Goal: Transaction & Acquisition: Download file/media

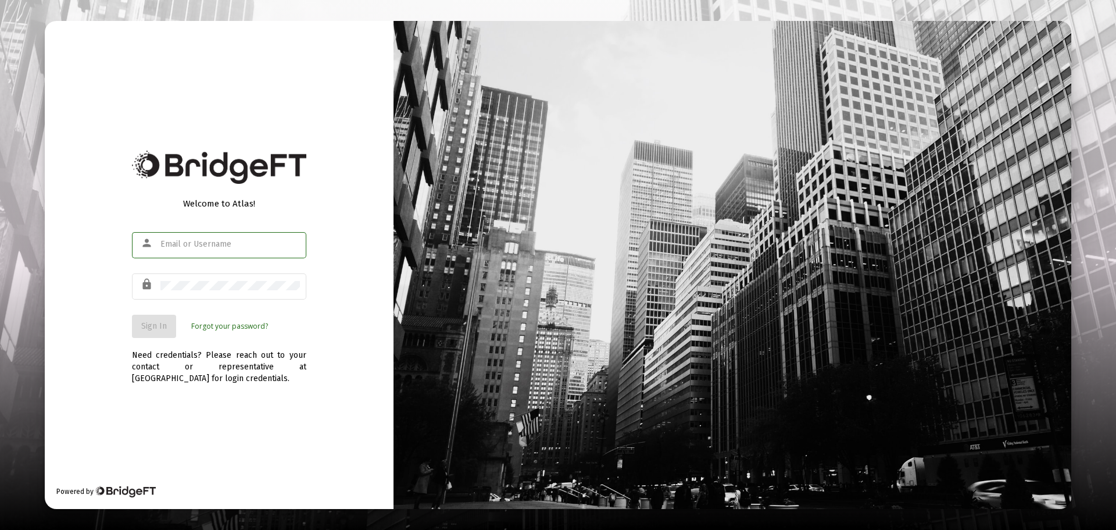
type input "[EMAIL_ADDRESS][DOMAIN_NAME]"
click at [308, 324] on div "Welcome to Atlas! person [EMAIL_ADDRESS][DOMAIN_NAME] lock Sign In Forgot your …" at bounding box center [219, 264] width 349 height 487
click at [156, 335] on button "Sign In" at bounding box center [154, 326] width 44 height 23
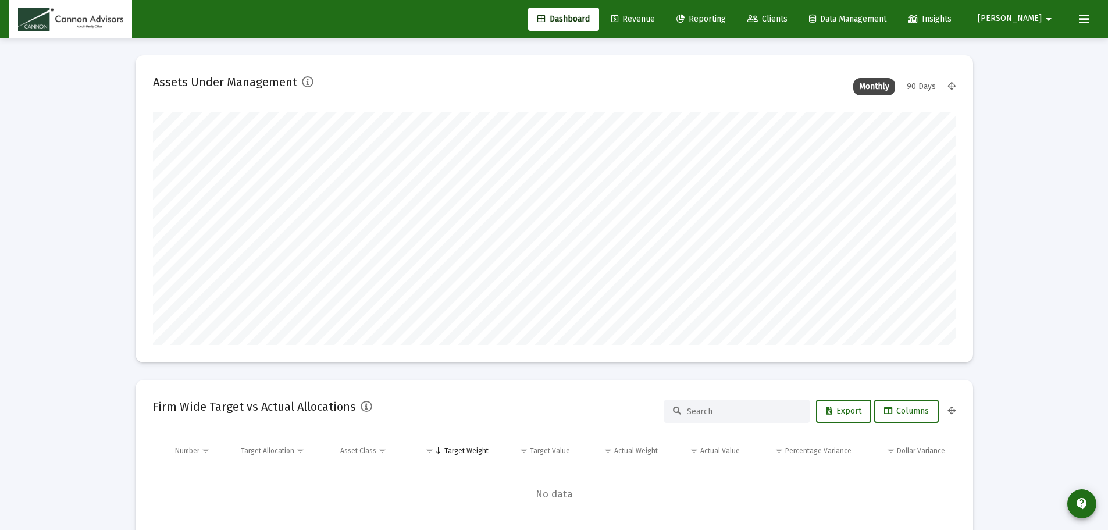
scroll to position [233, 432]
type input "[DATE]"
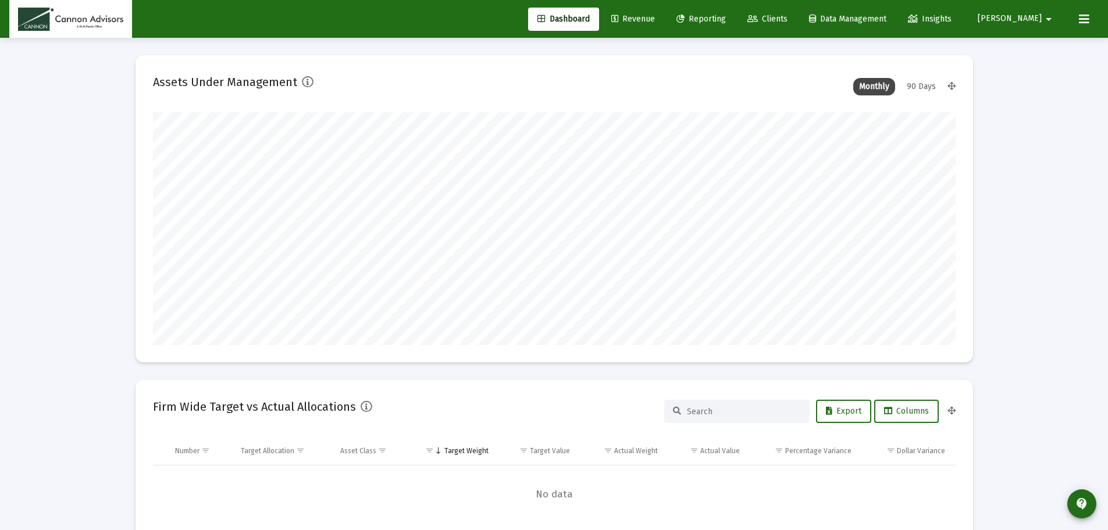
click at [735, 25] on link "Reporting" at bounding box center [701, 19] width 68 height 23
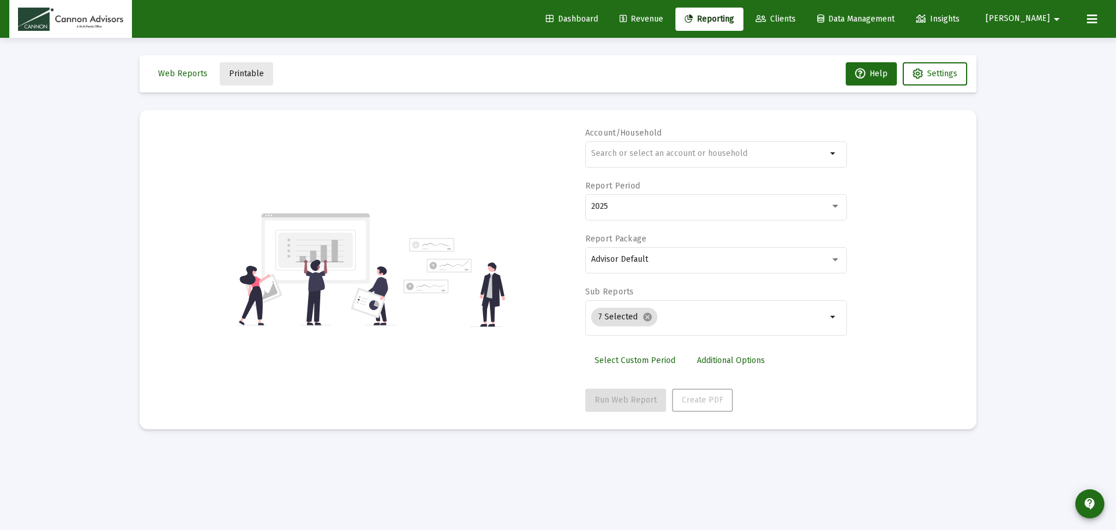
click at [258, 78] on span "Printable" at bounding box center [246, 74] width 35 height 10
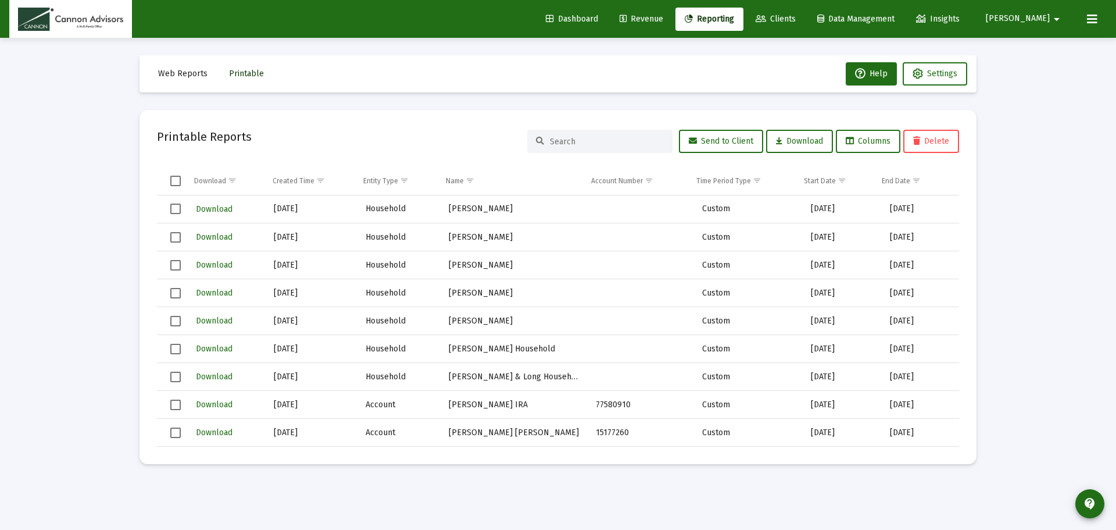
click at [245, 79] on button "Printable" at bounding box center [246, 73] width 53 height 23
click at [917, 180] on span "Show filter options for column 'End Date'" at bounding box center [916, 180] width 9 height 9
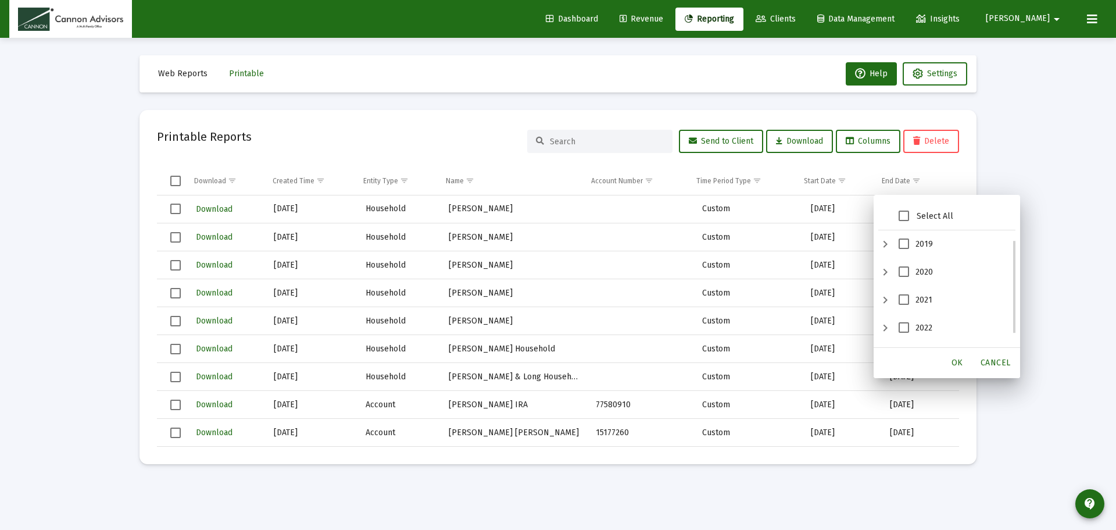
scroll to position [79, 0]
click at [907, 282] on span "2023" at bounding box center [904, 277] width 10 height 10
click at [964, 363] on div "OK" at bounding box center [957, 362] width 37 height 21
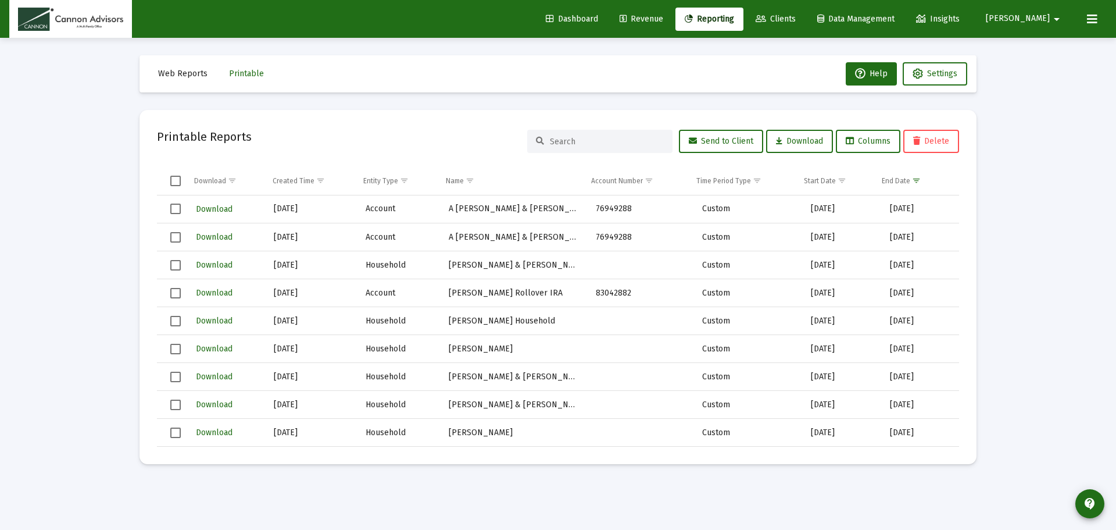
click at [177, 182] on span "Select all" at bounding box center [175, 181] width 10 height 10
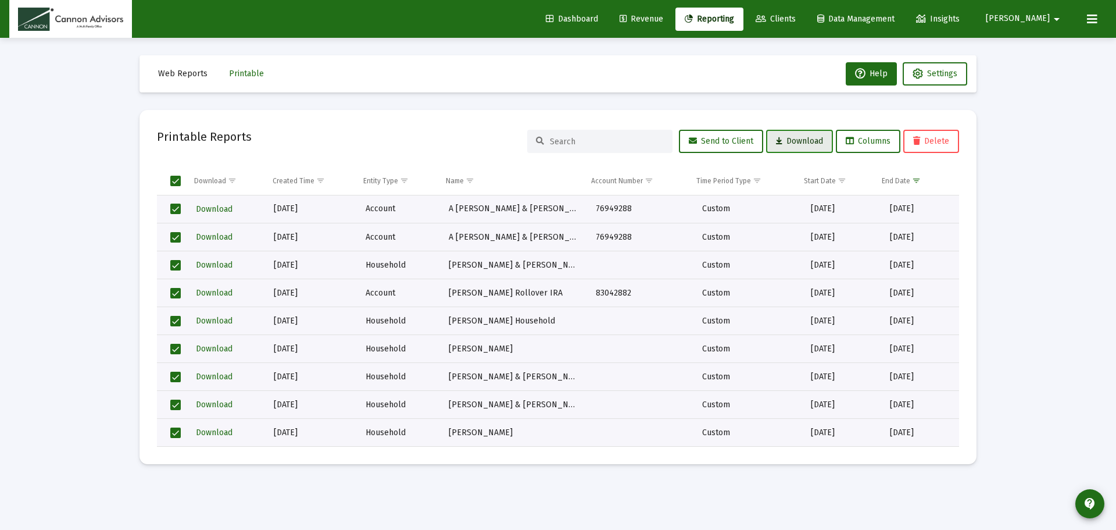
click at [804, 140] on span "Download" at bounding box center [799, 141] width 47 height 10
